Goal: Task Accomplishment & Management: Manage account settings

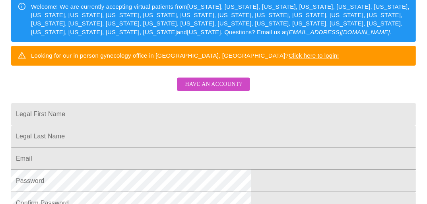
scroll to position [119, 0]
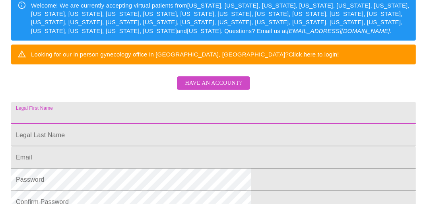
click at [170, 121] on input "Legal First Name" at bounding box center [213, 113] width 405 height 22
type input "Laradean"
click at [150, 146] on input "Legal First Name" at bounding box center [213, 135] width 405 height 22
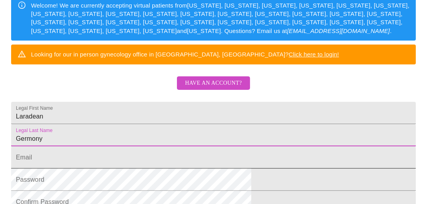
type input "Germony"
click at [142, 169] on input "Legal First Name" at bounding box center [213, 157] width 405 height 22
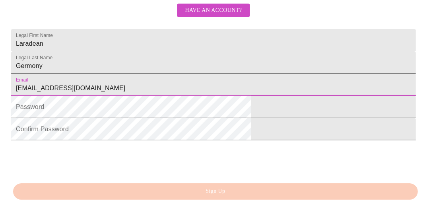
scroll to position [199, 0]
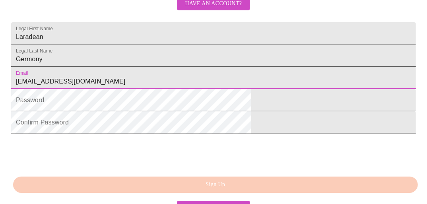
type input "[EMAIL_ADDRESS][DOMAIN_NAME]"
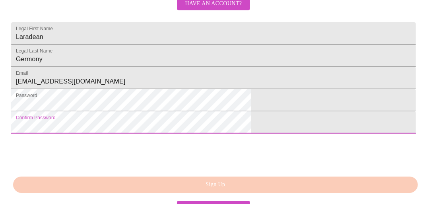
scroll to position [265, 0]
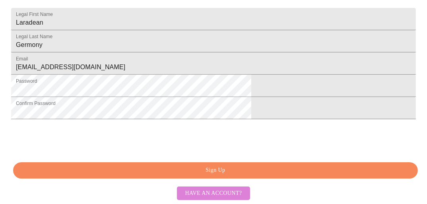
click at [223, 190] on span "Have an account?" at bounding box center [213, 194] width 57 height 10
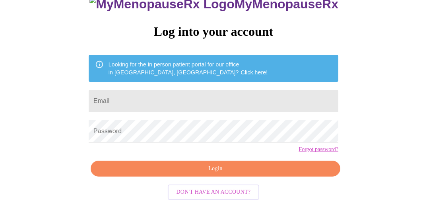
scroll to position [73, 0]
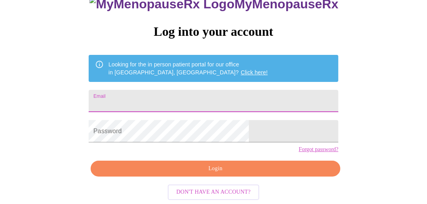
click at [186, 90] on input "Email" at bounding box center [214, 101] width 250 height 22
type input "[EMAIL_ADDRESS][DOMAIN_NAME]"
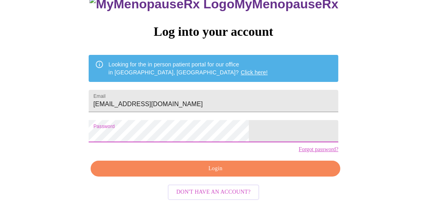
click at [299, 150] on link "Forgot password?" at bounding box center [319, 149] width 40 height 6
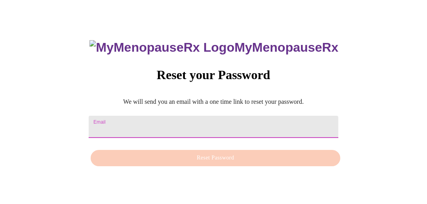
click at [160, 122] on input "Email" at bounding box center [214, 127] width 250 height 22
type input "[EMAIL_ADDRESS][DOMAIN_NAME]"
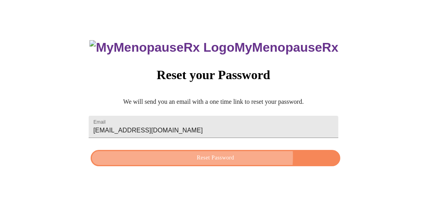
click at [218, 157] on span "Reset Password" at bounding box center [216, 158] width 232 height 10
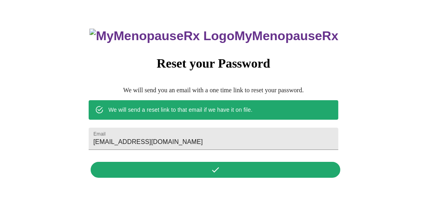
scroll to position [0, 0]
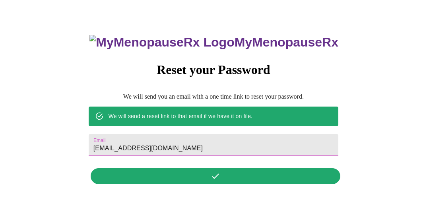
click at [198, 140] on input "[EMAIL_ADDRESS][DOMAIN_NAME]" at bounding box center [214, 145] width 250 height 22
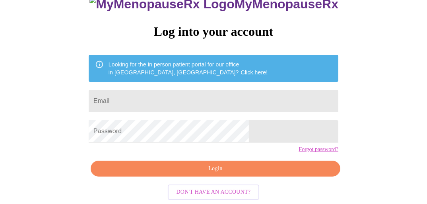
click at [186, 90] on input "Email" at bounding box center [214, 101] width 250 height 22
type input "[EMAIL_ADDRESS][DOMAIN_NAME]"
click at [299, 150] on link "Forgot password?" at bounding box center [319, 149] width 40 height 6
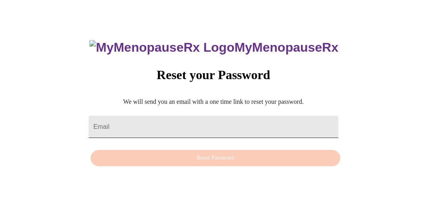
click at [213, 119] on input "Email" at bounding box center [214, 127] width 250 height 22
type input "[EMAIL_ADDRESS][DOMAIN_NAME]"
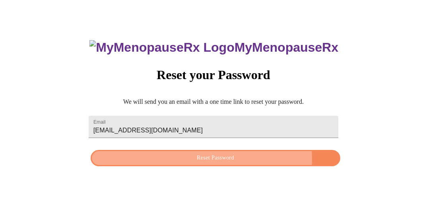
click at [228, 159] on span "Reset Password" at bounding box center [216, 158] width 232 height 10
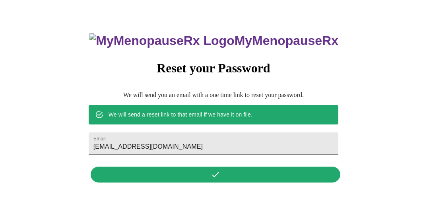
scroll to position [0, 0]
